Goal: Find specific page/section: Find specific page/section

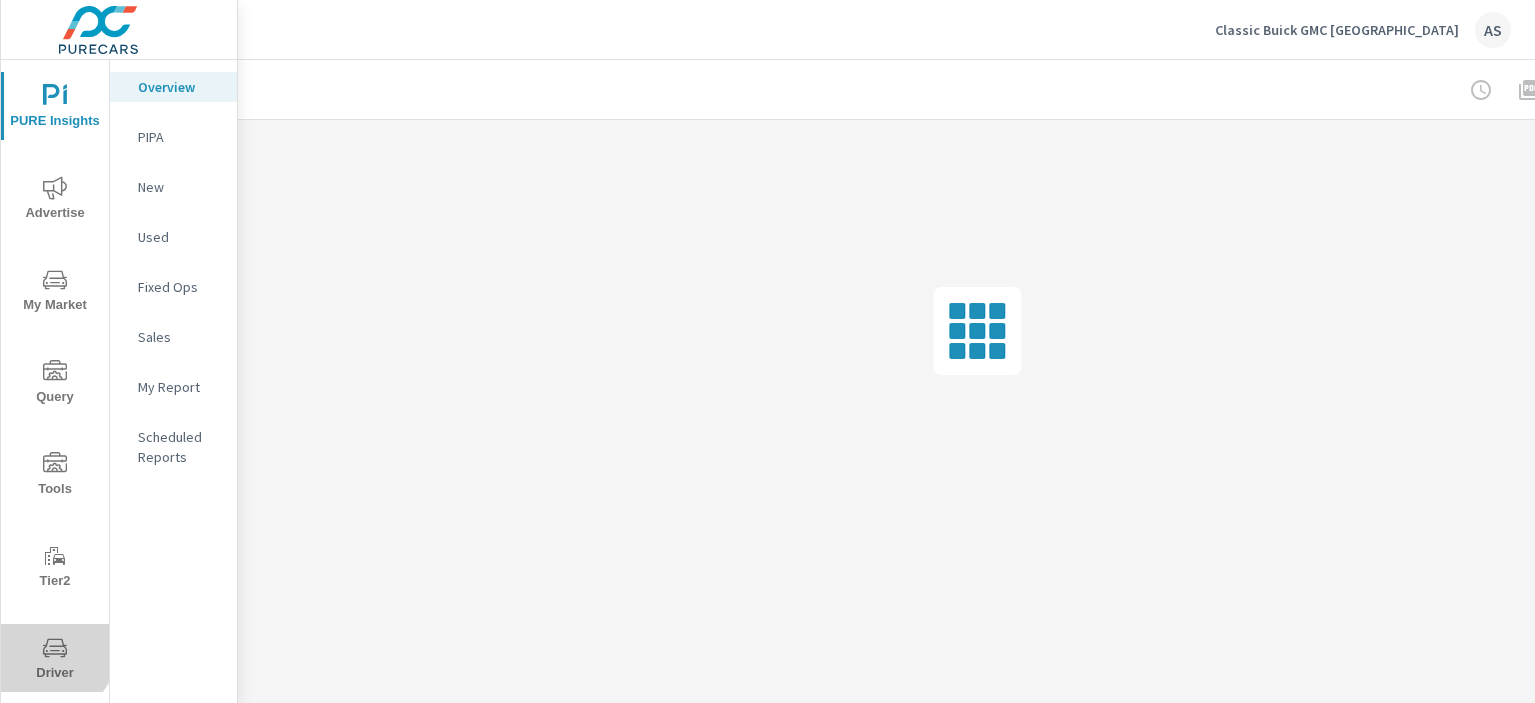
click at [51, 651] on icon "nav menu" at bounding box center [55, 648] width 24 height 24
click at [47, 666] on span "Driver" at bounding box center [55, 660] width 96 height 49
click at [63, 645] on span "Driver" at bounding box center [55, 660] width 96 height 49
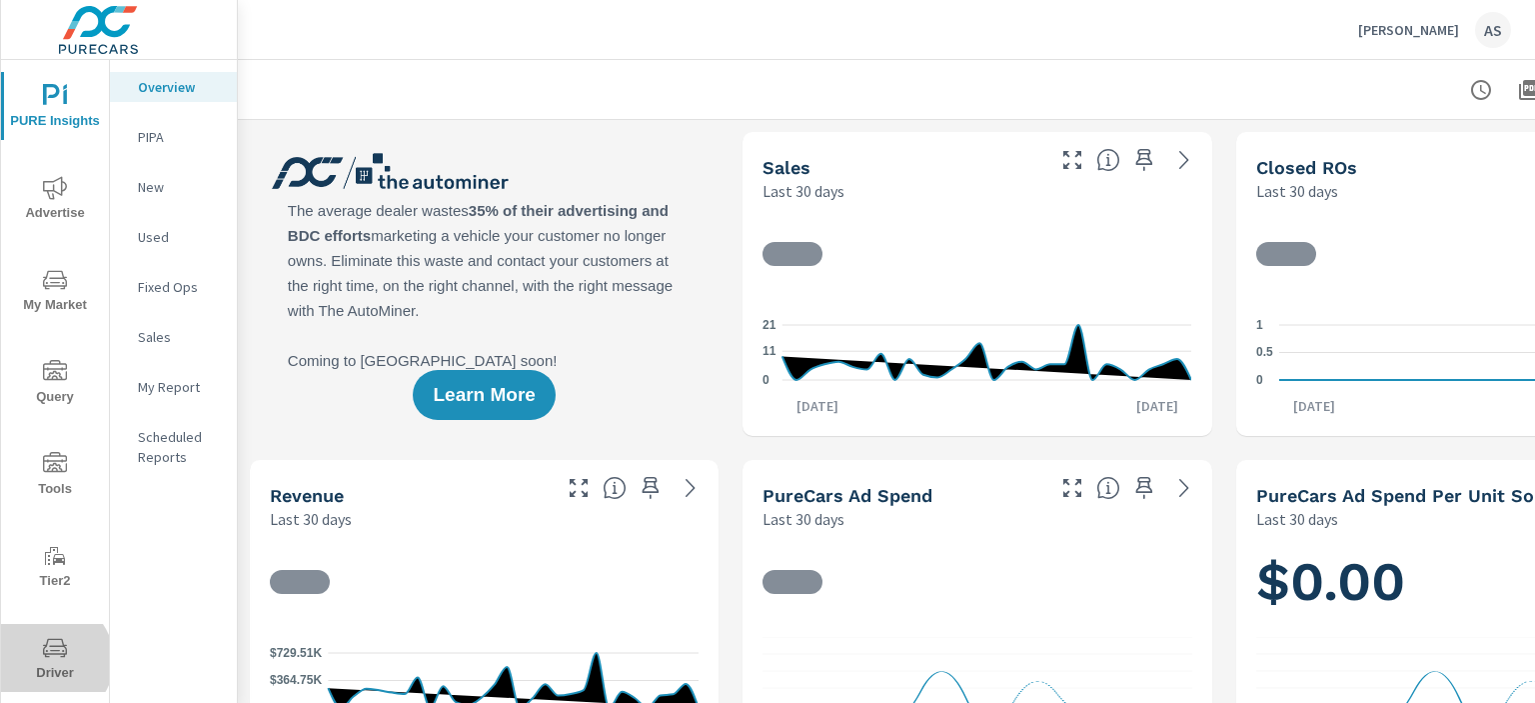
click at [50, 660] on span "Driver" at bounding box center [55, 660] width 96 height 49
